Goal: Task Accomplishment & Management: Manage account settings

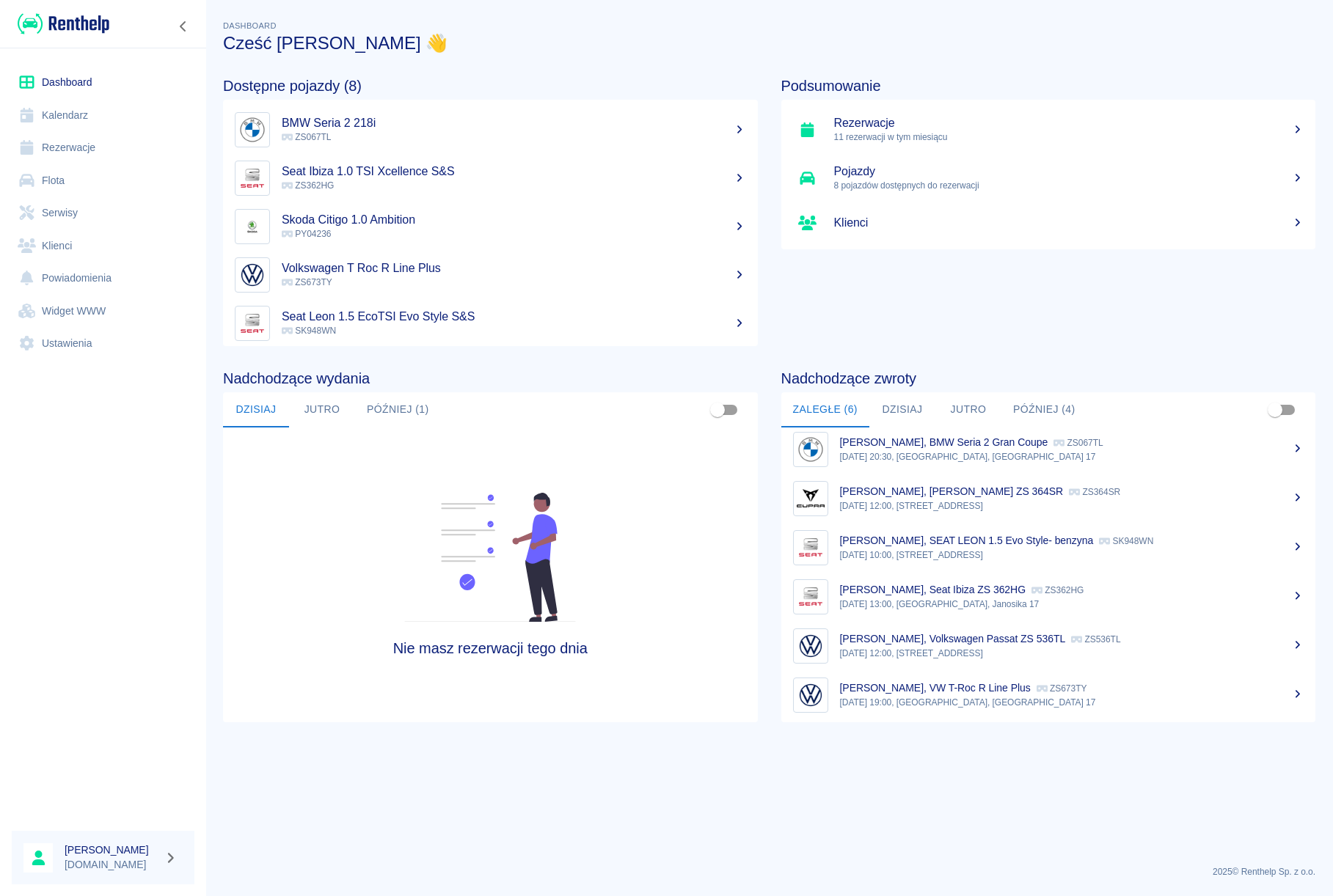
scroll to position [12, 0]
click at [888, 628] on div "[PERSON_NAME], Volkswagen Passat ZS 536TL ZS536TL" at bounding box center [1073, 636] width 465 height 15
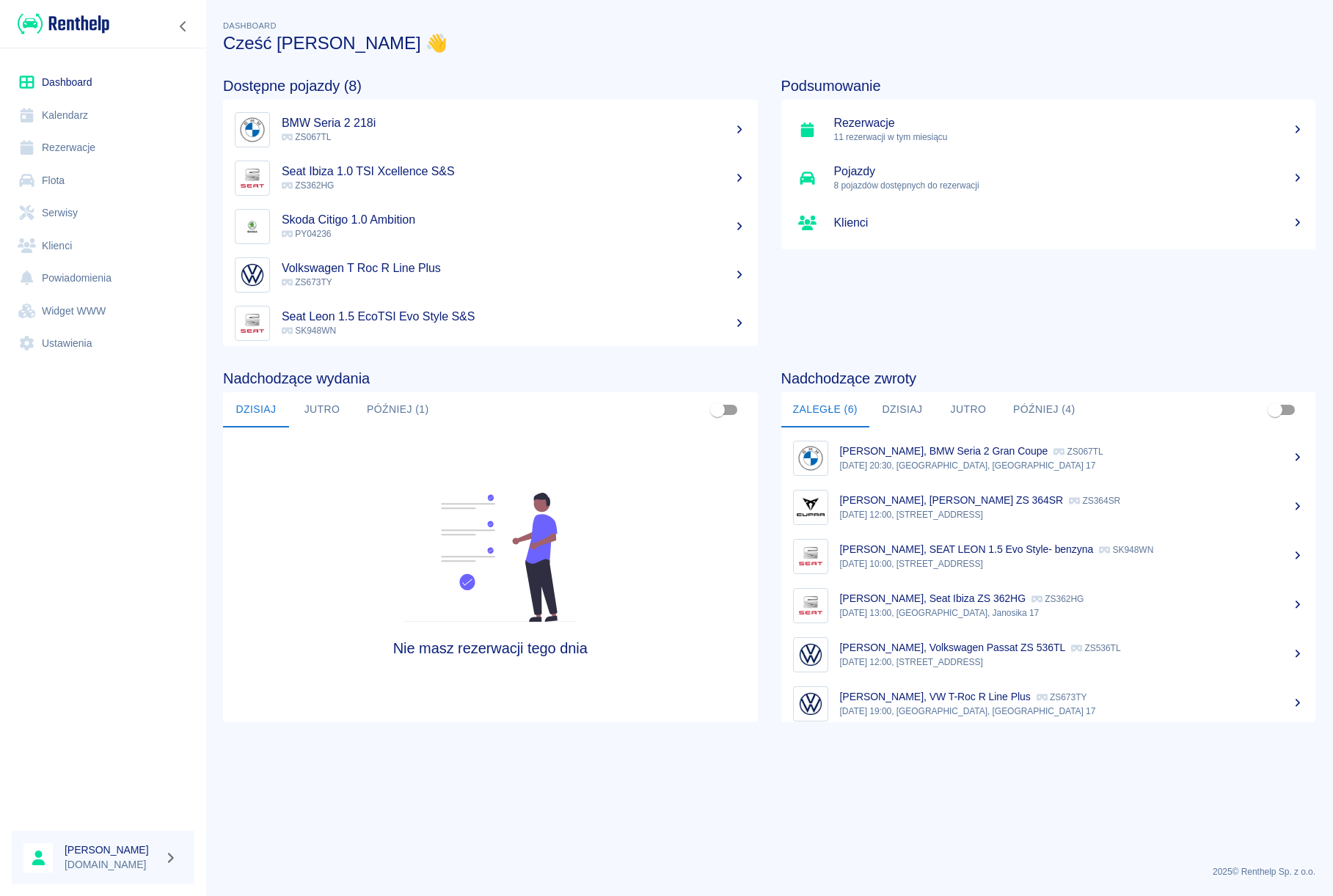
scroll to position [12, 0]
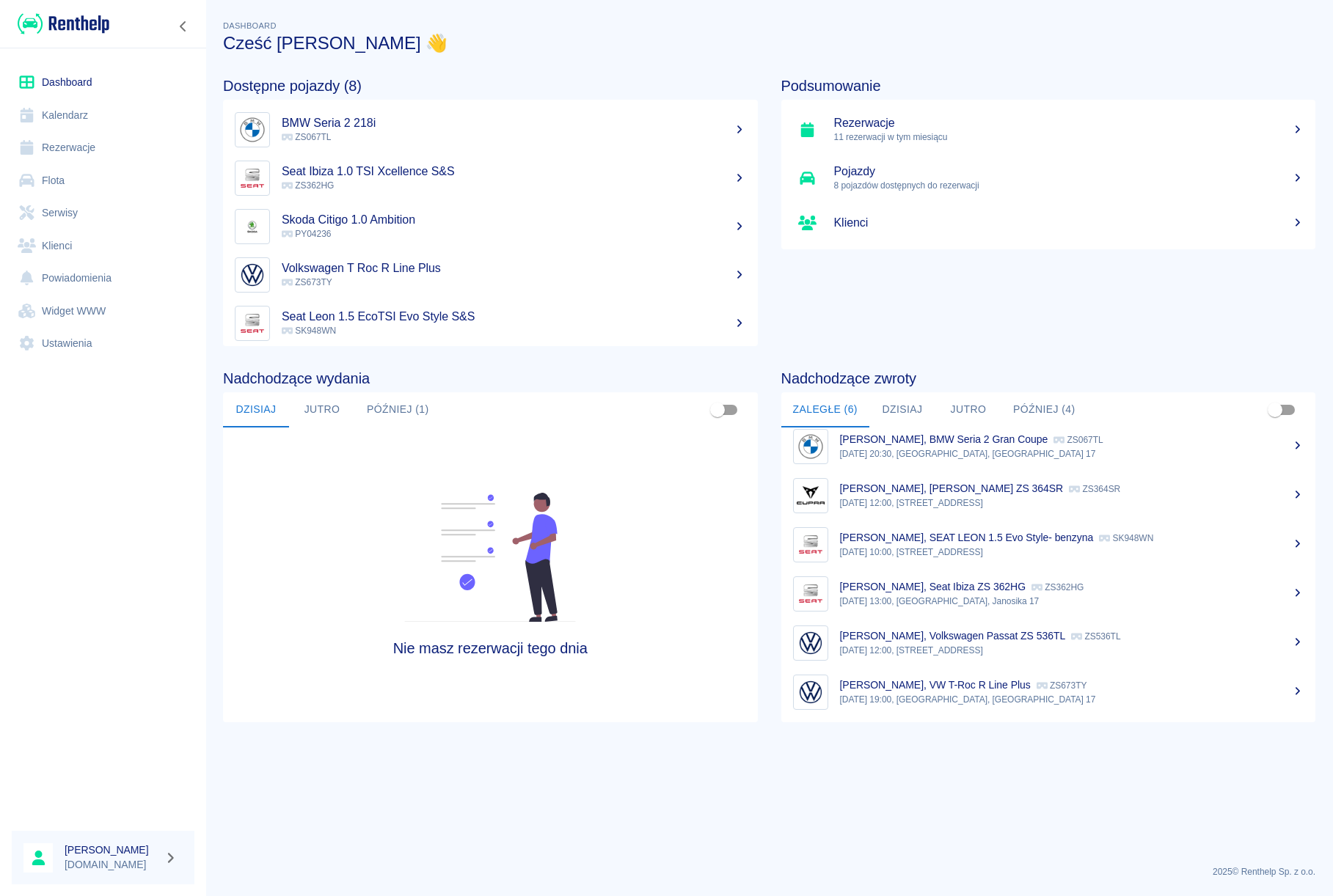
click at [1014, 411] on button "Później (4)" at bounding box center [1044, 410] width 86 height 36
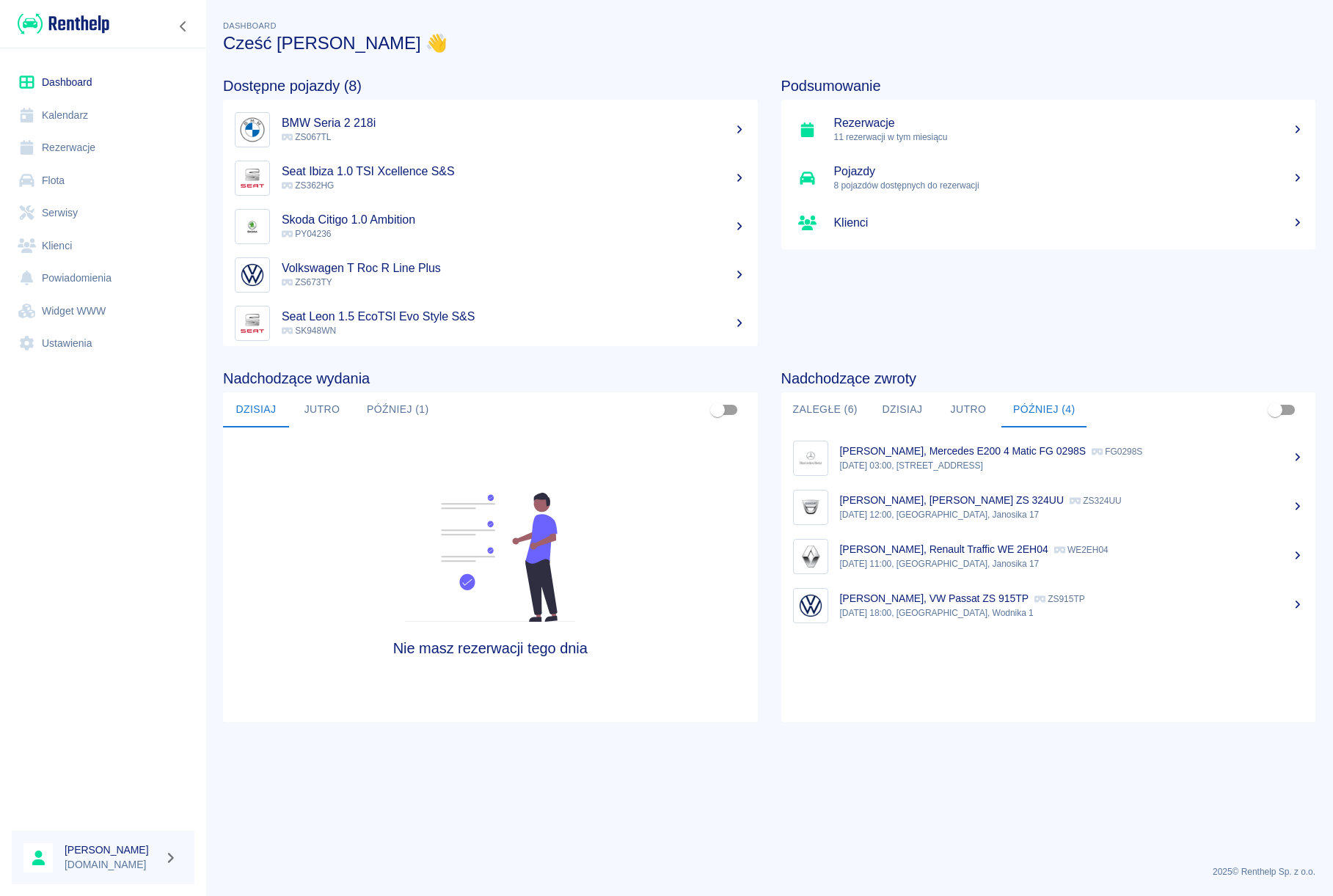
scroll to position [0, 0]
click at [56, 149] on link "Rezerwacje" at bounding box center [103, 147] width 183 height 33
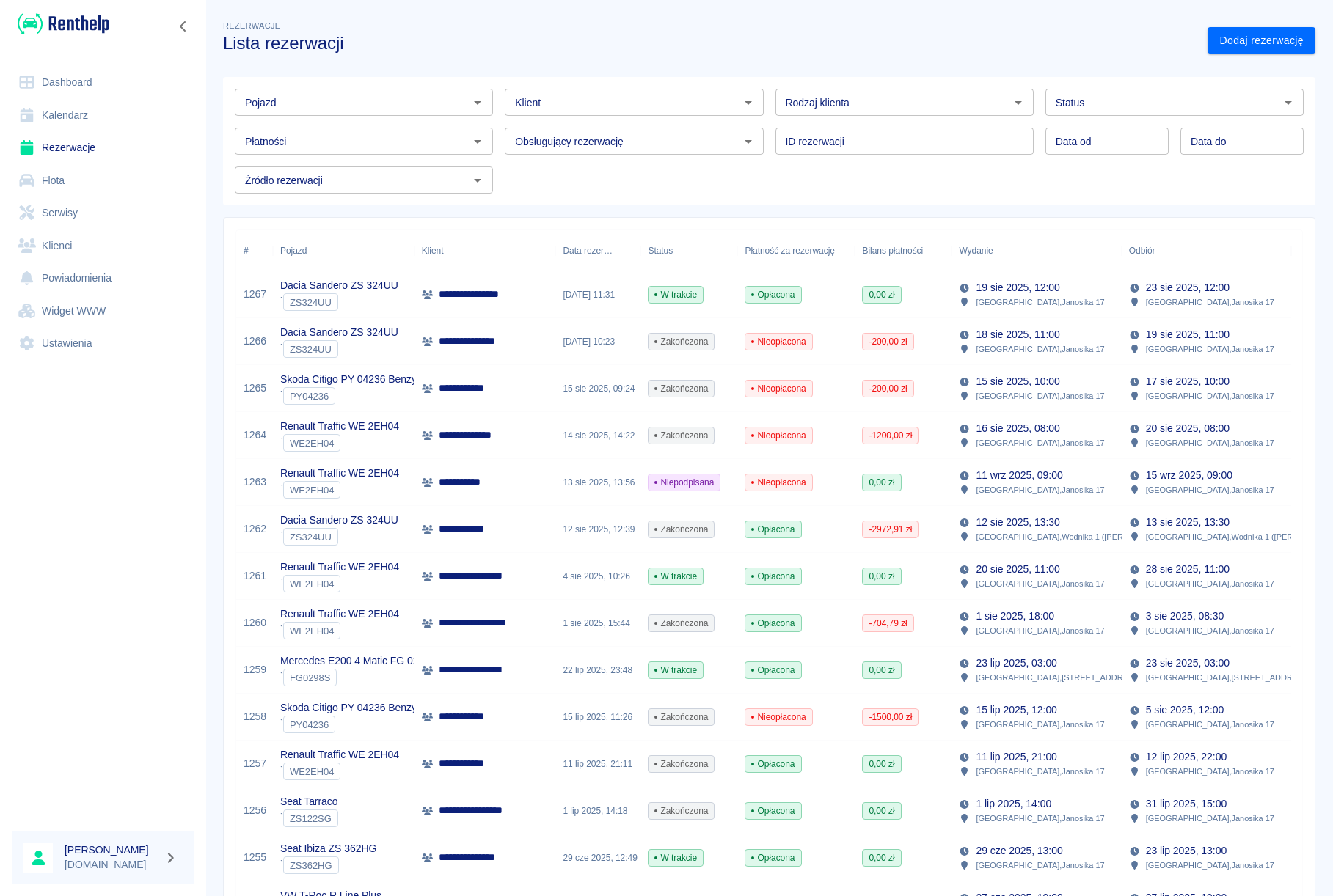
click at [619, 108] on input "Klient" at bounding box center [622, 102] width 225 height 19
click at [556, 128] on li "[PERSON_NAME] ([PHONE_NUMBER])" at bounding box center [629, 134] width 256 height 24
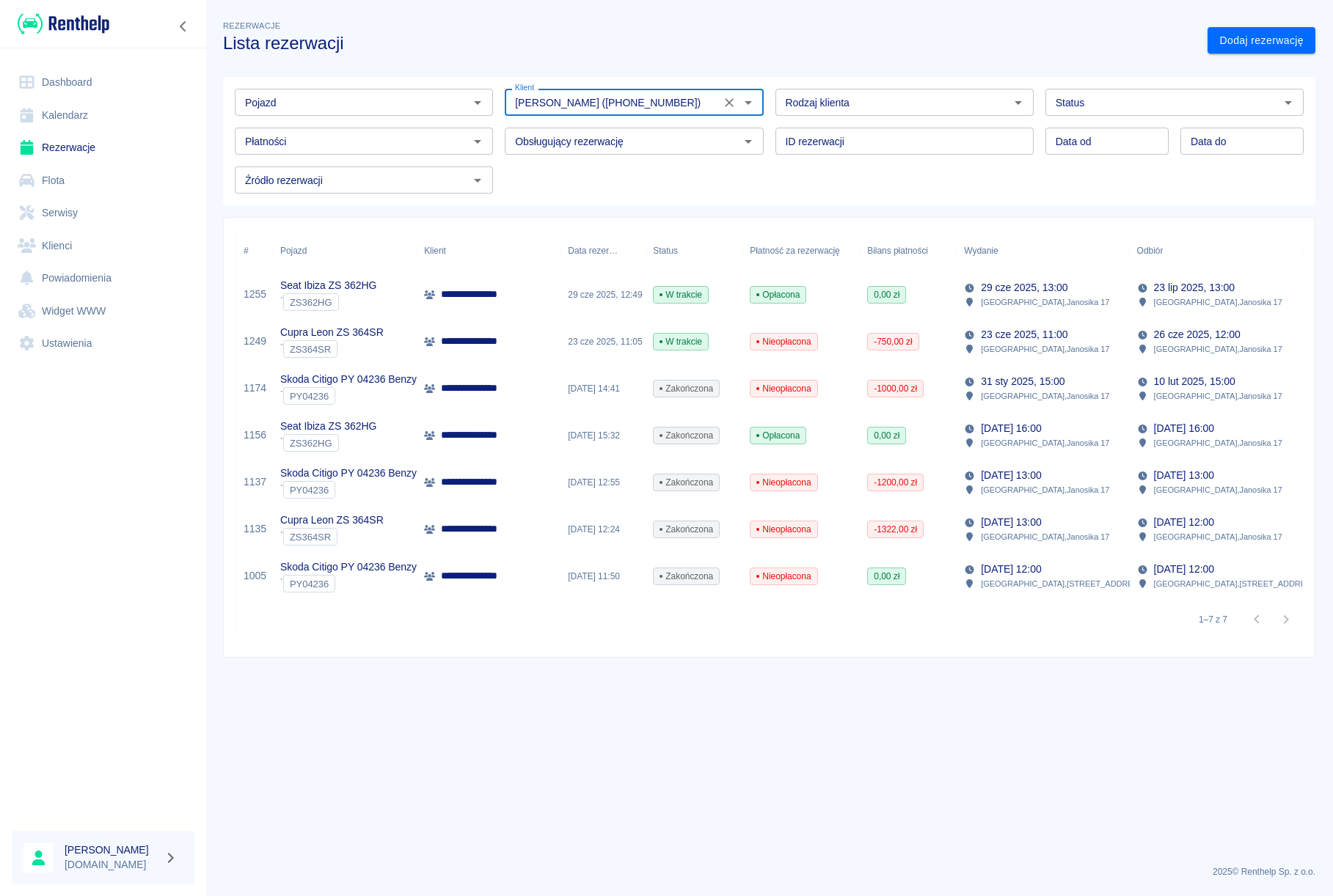
type input "[PERSON_NAME] ([PHONE_NUMBER])"
click at [548, 301] on div "**********" at bounding box center [489, 295] width 144 height 47
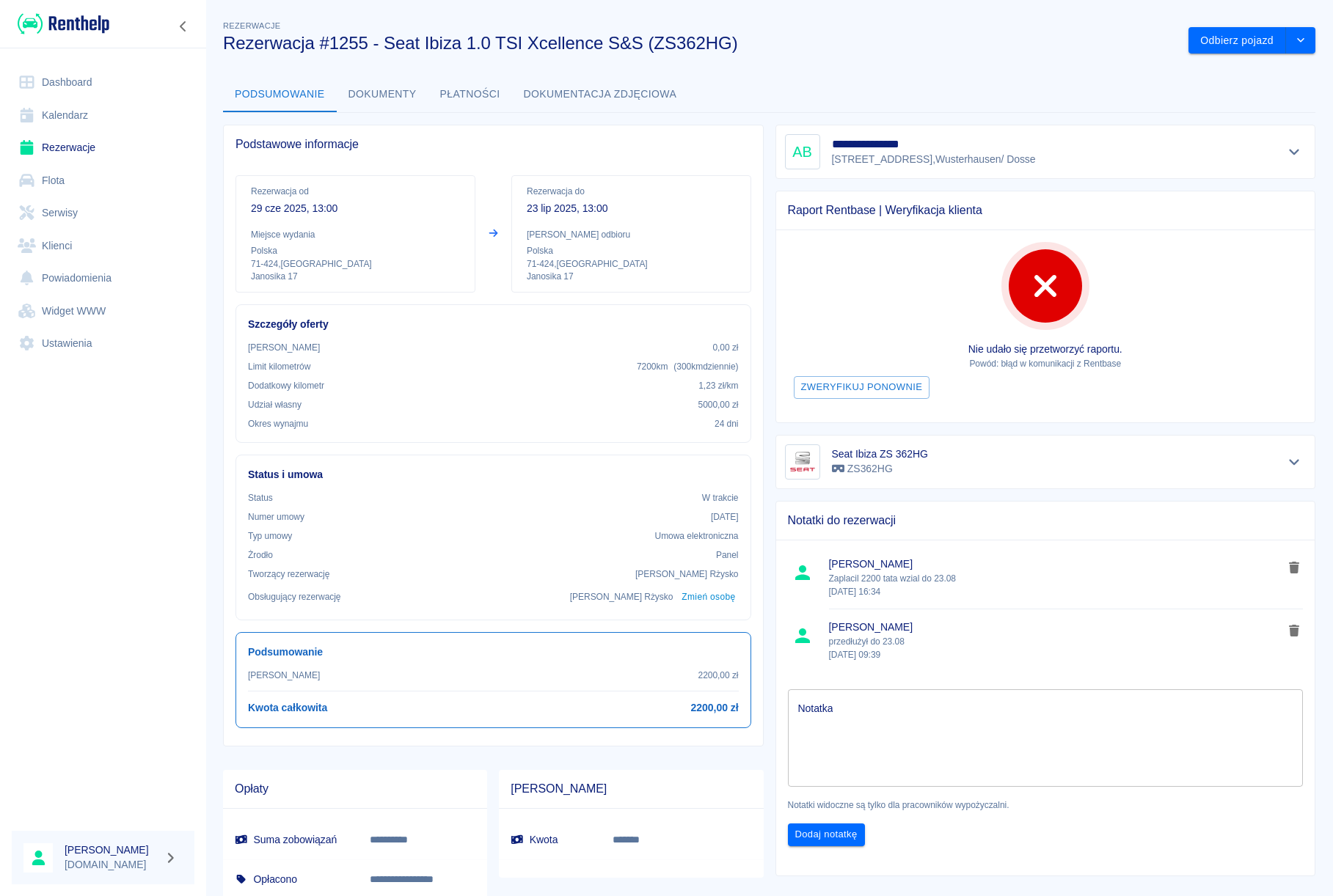
click at [72, 76] on link "Dashboard" at bounding box center [103, 81] width 183 height 33
